Goal: Find specific page/section: Find specific page/section

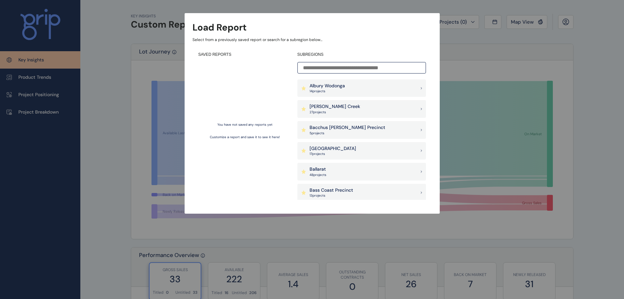
click at [355, 127] on p "Bacchus [PERSON_NAME] Precinct" at bounding box center [347, 127] width 76 height 7
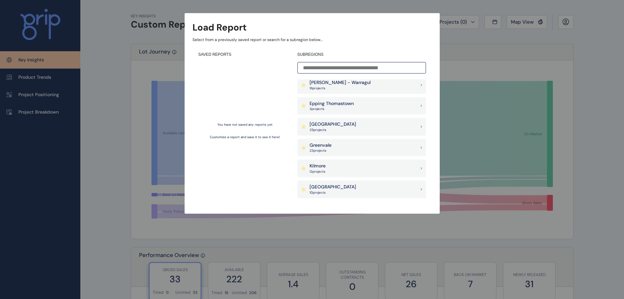
click at [336, 121] on p "[GEOGRAPHIC_DATA]" at bounding box center [332, 124] width 47 height 7
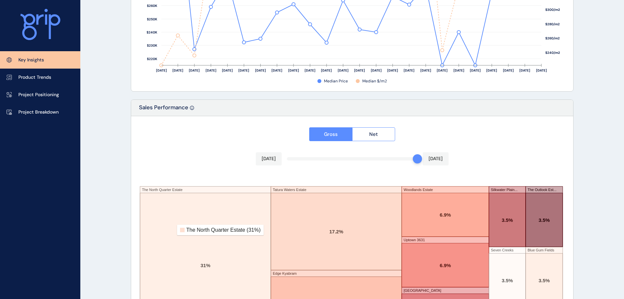
scroll to position [1082, 0]
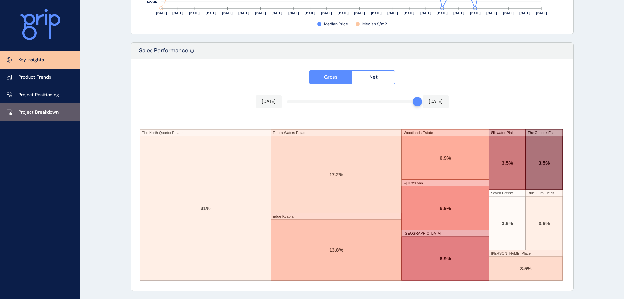
click at [42, 110] on p "Project Breakdown" at bounding box center [38, 112] width 40 height 7
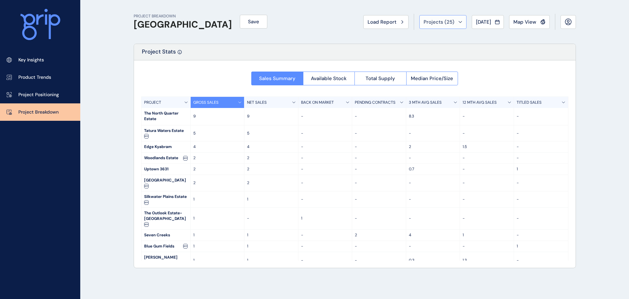
click at [452, 17] on button "Projects ( 25 )" at bounding box center [443, 22] width 47 height 14
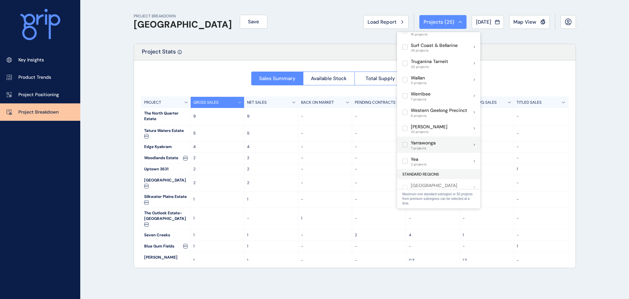
click at [431, 146] on span "7 projects" at bounding box center [423, 148] width 25 height 4
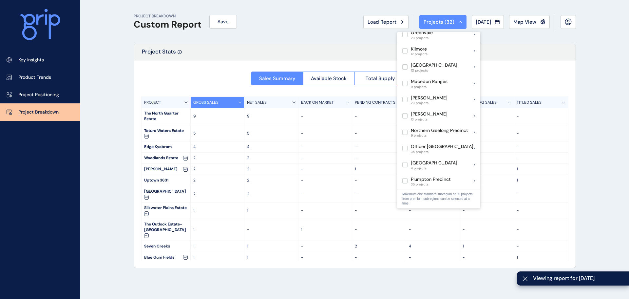
scroll to position [510, 0]
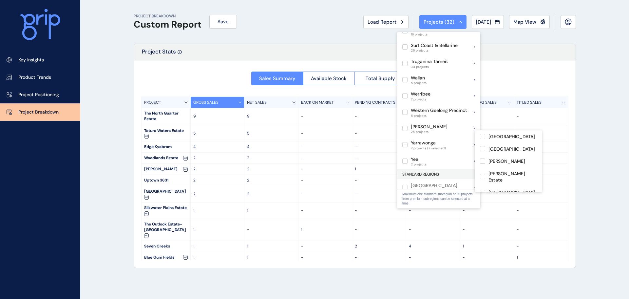
click at [444, 146] on span "7 projects (7 selected)" at bounding box center [428, 148] width 35 height 4
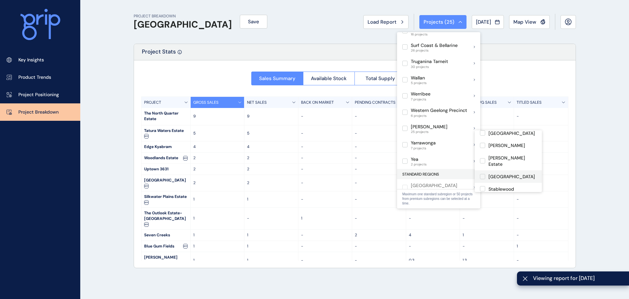
scroll to position [25, 0]
click at [40, 110] on p "Project Breakdown" at bounding box center [38, 112] width 40 height 7
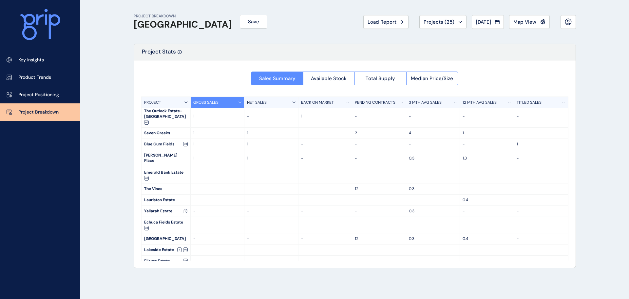
scroll to position [163, 0]
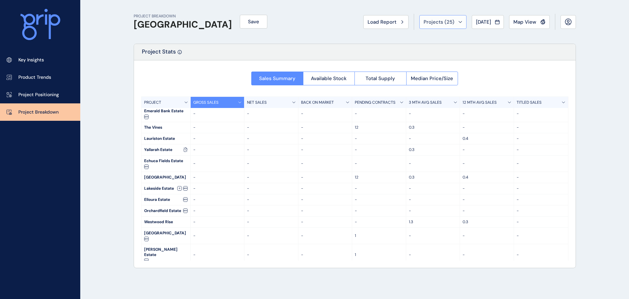
click at [442, 22] on span "Projects ( 25 )" at bounding box center [439, 22] width 31 height 7
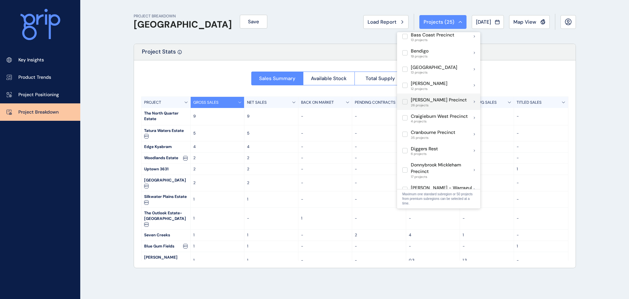
scroll to position [150, 0]
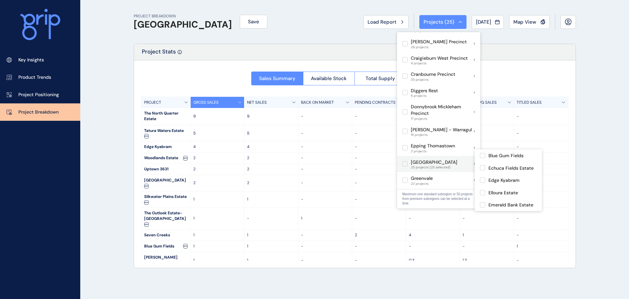
click at [405, 161] on label at bounding box center [405, 163] width 5 height 5
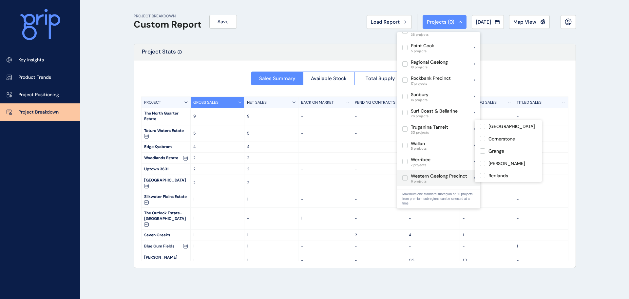
scroll to position [510, 0]
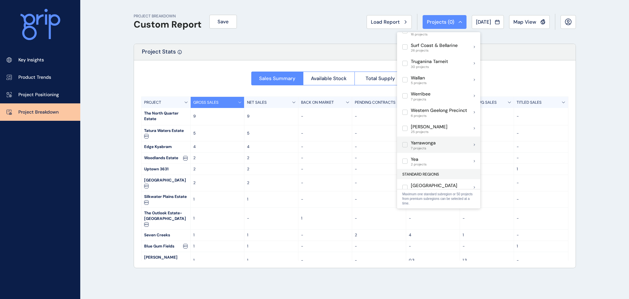
click at [437, 139] on div "Yarrawonga 7 projects" at bounding box center [438, 144] width 83 height 16
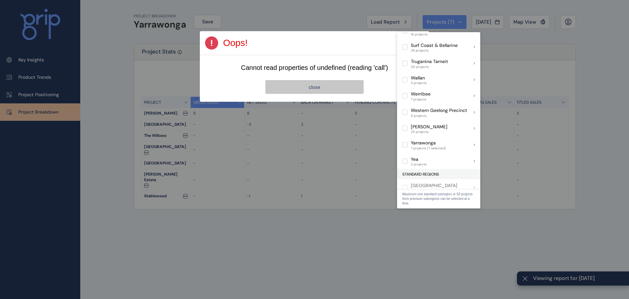
click at [329, 85] on button "close" at bounding box center [315, 87] width 98 height 14
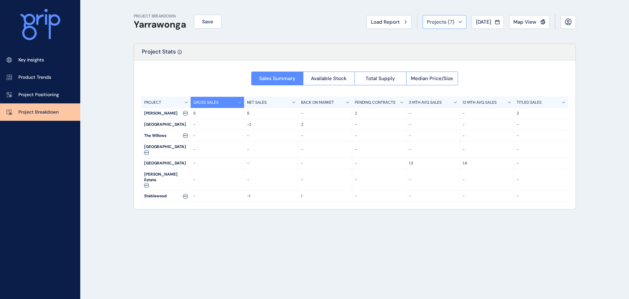
click at [452, 20] on div "Projects ( 7 )" at bounding box center [444, 22] width 35 height 7
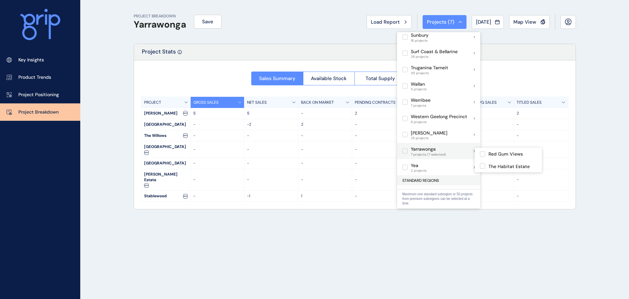
scroll to position [510, 0]
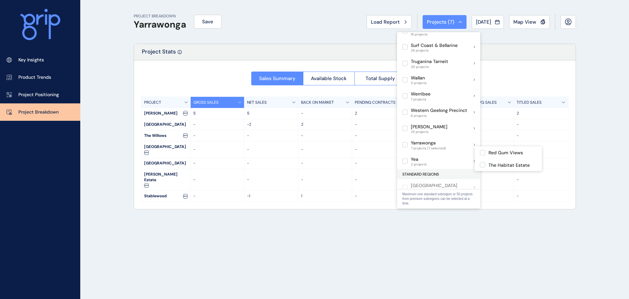
click at [411, 156] on p "Yea" at bounding box center [419, 159] width 16 height 7
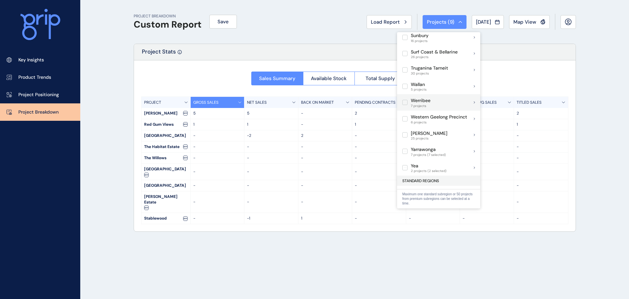
scroll to position [510, 0]
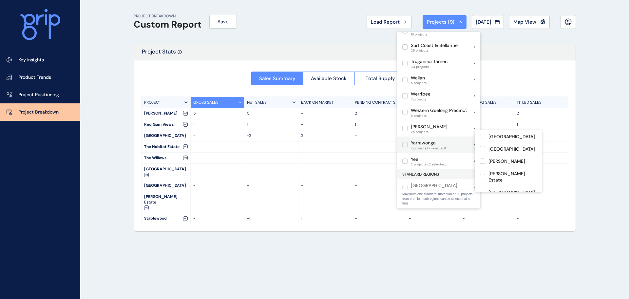
drag, startPoint x: 406, startPoint y: 137, endPoint x: 405, endPoint y: 143, distance: 5.3
click at [406, 142] on label at bounding box center [405, 144] width 5 height 5
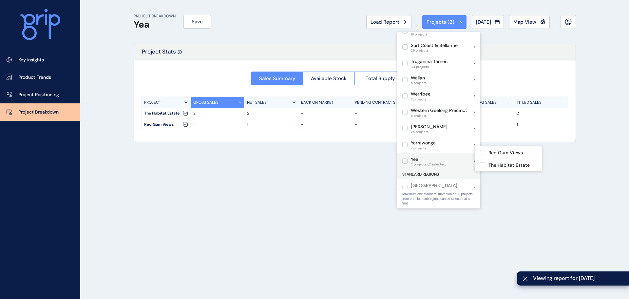
click at [405, 158] on label at bounding box center [405, 160] width 5 height 5
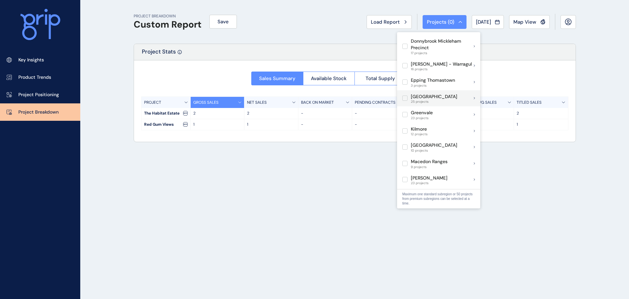
click at [425, 93] on p "[GEOGRAPHIC_DATA]" at bounding box center [434, 96] width 47 height 7
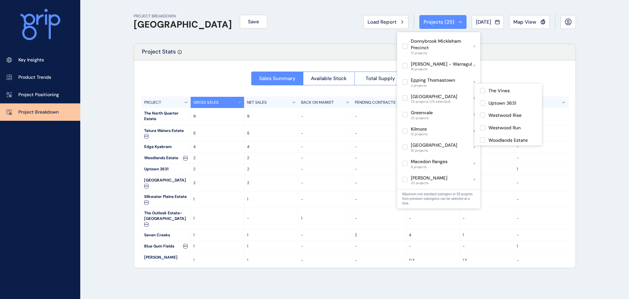
scroll to position [272, 0]
click at [403, 95] on label at bounding box center [405, 97] width 5 height 5
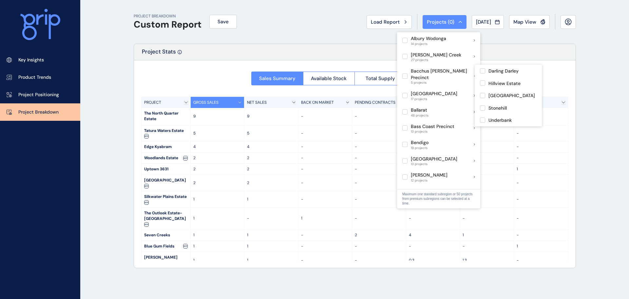
click at [430, 73] on p "Bacchus [PERSON_NAME] Precinct" at bounding box center [442, 74] width 63 height 13
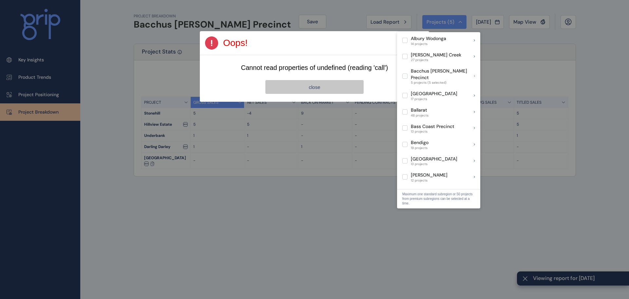
click at [342, 88] on button "close" at bounding box center [315, 87] width 98 height 14
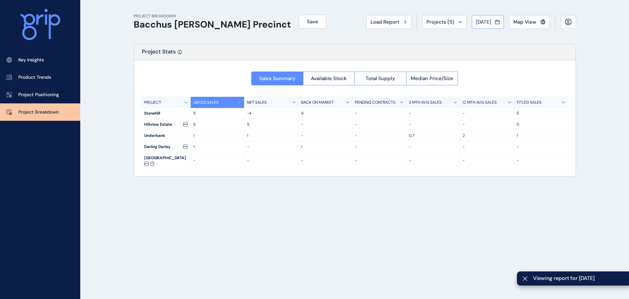
click at [481, 20] on span "[DATE]" at bounding box center [483, 22] width 15 height 7
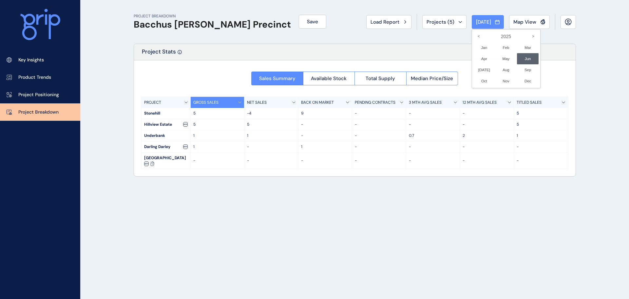
click at [438, 24] on div at bounding box center [314, 149] width 629 height 299
click at [441, 21] on span "Projects ( 5 )" at bounding box center [441, 22] width 28 height 7
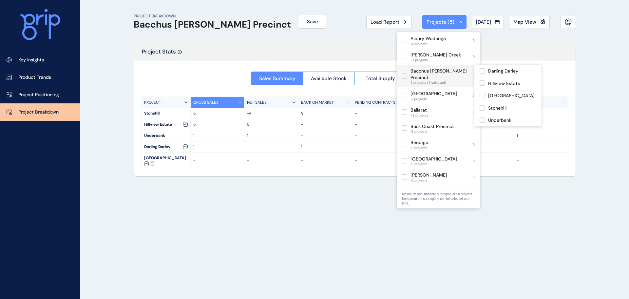
click at [424, 73] on p "Bacchus [PERSON_NAME] Precinct" at bounding box center [442, 74] width 63 height 13
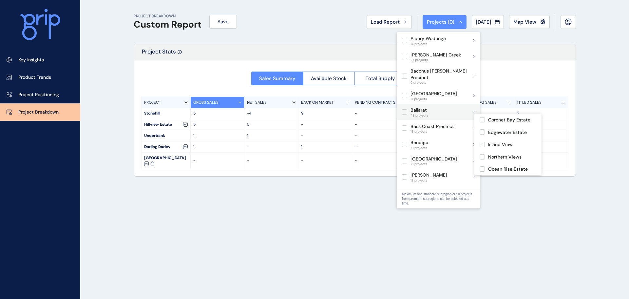
click at [446, 123] on p "Bass Coast Precinct" at bounding box center [433, 126] width 44 height 7
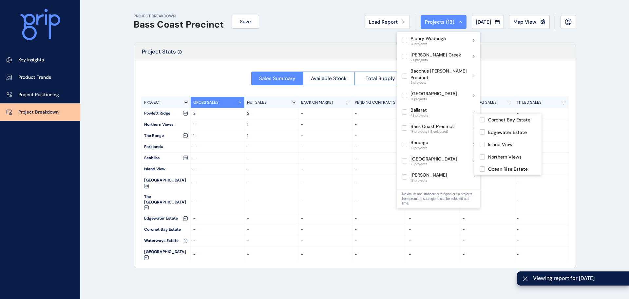
click at [423, 123] on p "Bass Coast Precinct" at bounding box center [433, 126] width 44 height 7
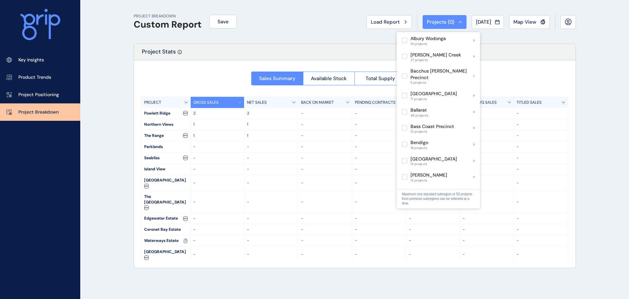
click at [295, 25] on div "PROJECT BREAKDOWN Custom Report Save Load Report Projects ( 0 ) [DATE] 2025 < >…" at bounding box center [355, 22] width 443 height 44
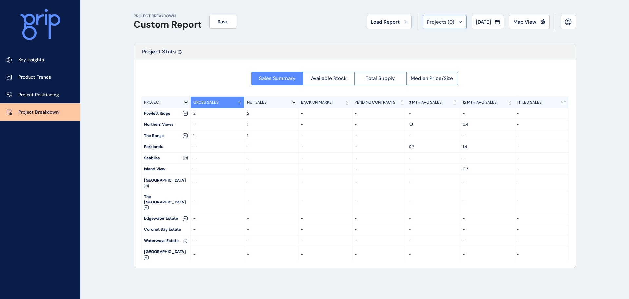
click at [451, 22] on div "Projects ( 0 )" at bounding box center [444, 22] width 35 height 7
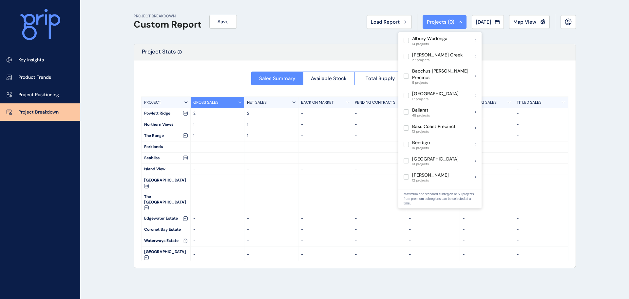
click at [486, 20] on span "[DATE]" at bounding box center [483, 22] width 15 height 7
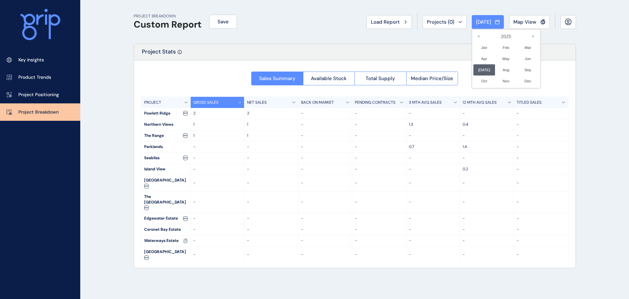
click at [337, 41] on div at bounding box center [314, 149] width 629 height 299
